Goal: Information Seeking & Learning: Obtain resource

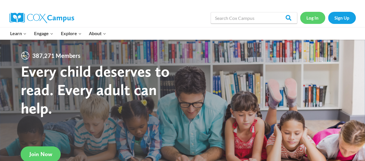
click at [311, 18] on link "Log In" at bounding box center [312, 18] width 25 height 12
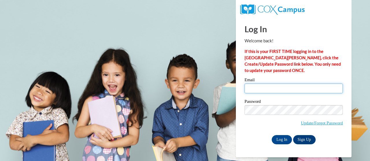
click at [253, 87] on input "Email" at bounding box center [293, 89] width 98 height 10
type input "doyle.astoria.r@muscogee.k12.ga.us"
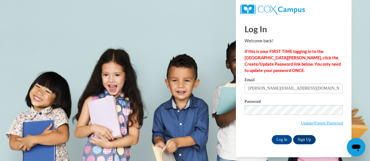
click at [271, 100] on label "Password" at bounding box center [293, 103] width 98 height 6
click at [287, 138] on input "Log In" at bounding box center [281, 139] width 20 height 9
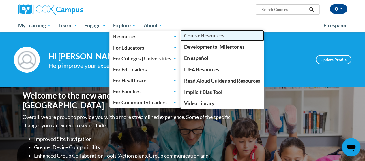
click at [200, 39] on link "Course Resources" at bounding box center [222, 35] width 84 height 11
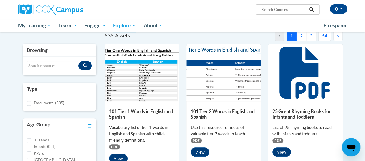
scroll to position [58, 0]
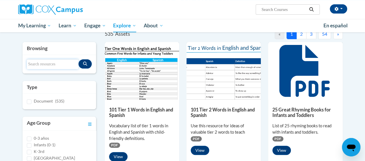
click at [61, 66] on input "Search resources" at bounding box center [53, 64] width 52 height 10
type input "think aloud stems"
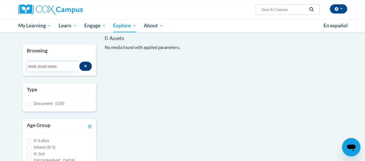
scroll to position [0, 0]
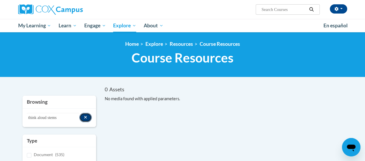
click at [82, 115] on button "Search resources" at bounding box center [85, 117] width 12 height 9
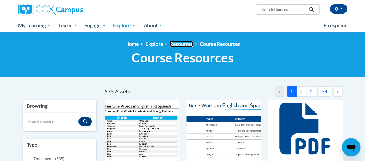
click at [180, 42] on link "Resources" at bounding box center [181, 44] width 23 height 6
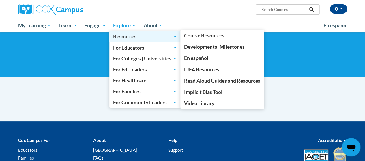
click at [148, 39] on span "Resources" at bounding box center [145, 36] width 64 height 7
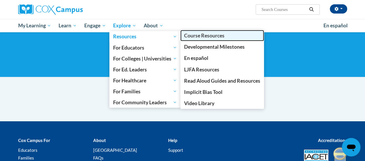
click at [193, 34] on span "Course Resources" at bounding box center [204, 36] width 40 height 6
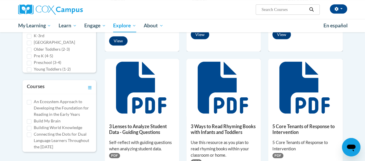
scroll to position [173, 0]
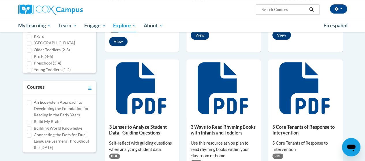
click at [292, 10] on input "Search..." at bounding box center [284, 9] width 46 height 7
type input "vocab"
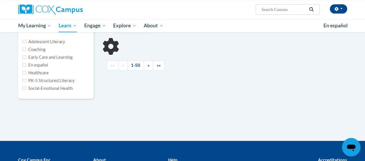
type input "vocab"
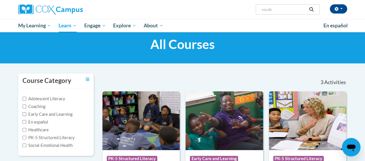
scroll to position [2, 0]
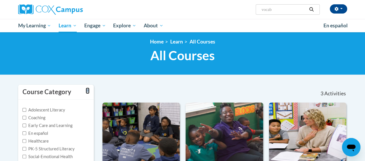
click at [87, 90] on icon "Toggle collapse" at bounding box center [88, 91] width 4 height 4
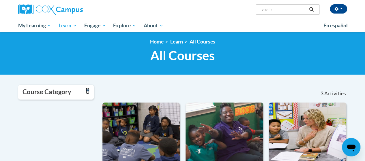
click at [87, 90] on icon "Toggle collapse" at bounding box center [88, 91] width 4 height 4
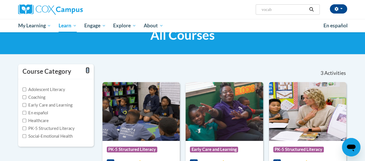
scroll to position [31, 0]
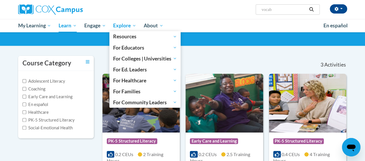
click at [117, 26] on span "Explore" at bounding box center [124, 25] width 23 height 7
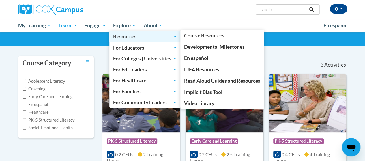
click at [120, 38] on span "Resources" at bounding box center [145, 36] width 64 height 7
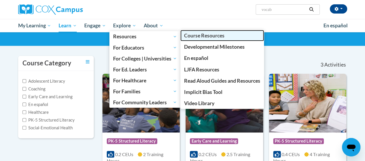
click at [210, 34] on span "Course Resources" at bounding box center [204, 36] width 40 height 6
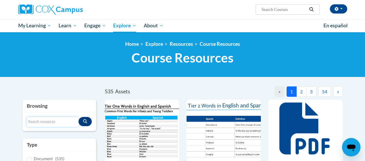
click at [52, 121] on input "Search resources" at bounding box center [53, 122] width 52 height 10
type input "vocab"
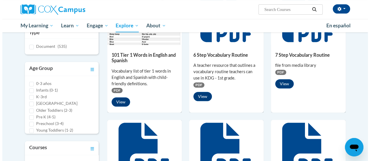
scroll to position [58, 0]
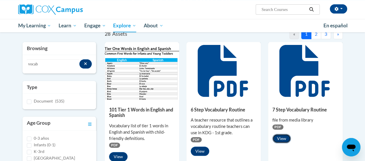
click at [276, 139] on button "View" at bounding box center [282, 138] width 18 height 9
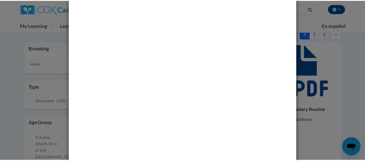
scroll to position [0, 0]
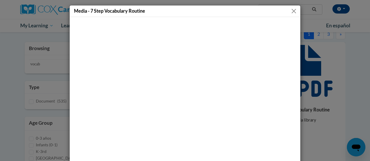
click at [292, 10] on button "Close" at bounding box center [293, 11] width 7 height 7
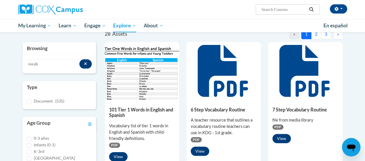
scroll to position [115, 0]
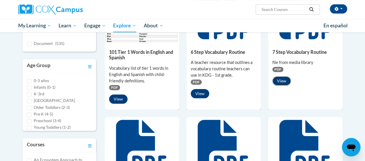
click at [282, 81] on button "View" at bounding box center [282, 81] width 18 height 9
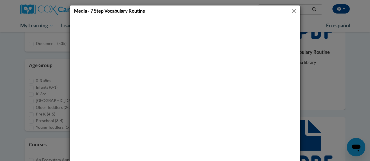
click at [290, 10] on button "Close" at bounding box center [293, 11] width 7 height 7
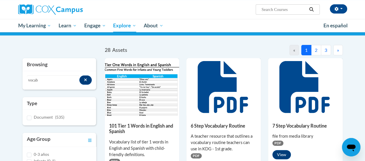
scroll to position [0, 0]
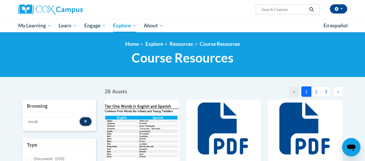
click at [84, 119] on button "Search resources" at bounding box center [85, 121] width 12 height 9
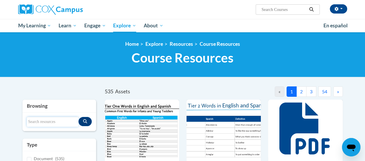
click at [58, 123] on input "Search resources" at bounding box center [53, 122] width 52 height 10
type input "stems"
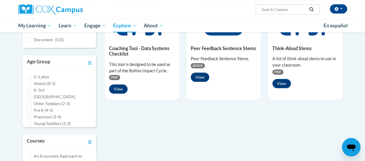
scroll to position [115, 0]
click at [281, 82] on button "View" at bounding box center [282, 83] width 18 height 9
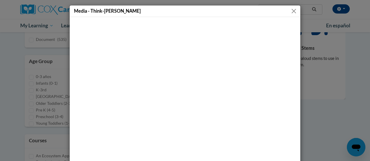
click at [294, 10] on button "Close" at bounding box center [293, 11] width 7 height 7
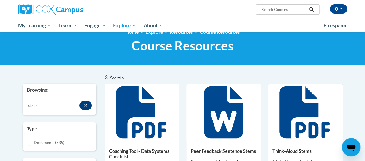
scroll to position [0, 0]
